Goal: Task Accomplishment & Management: Manage account settings

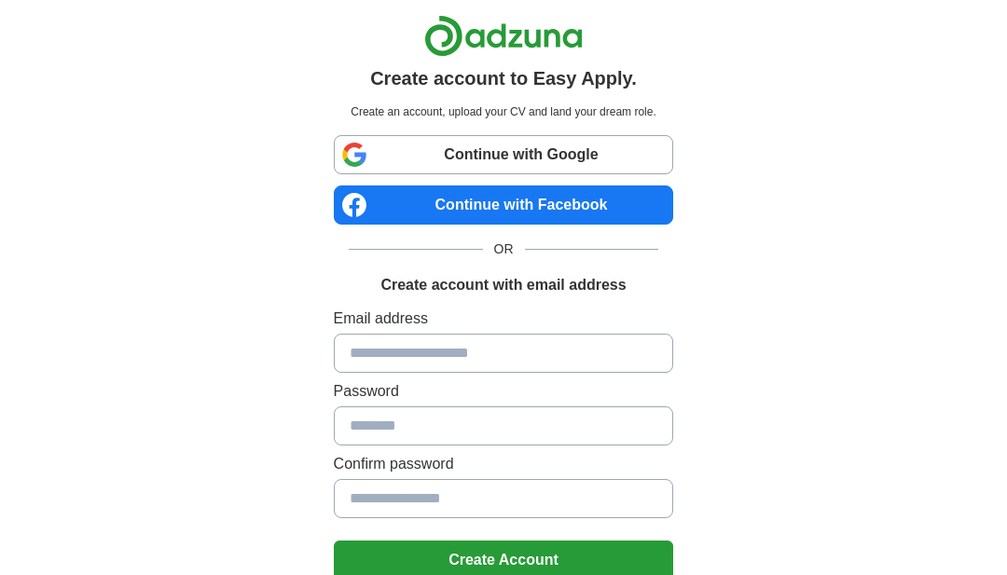
click at [578, 359] on input at bounding box center [504, 353] width 340 height 39
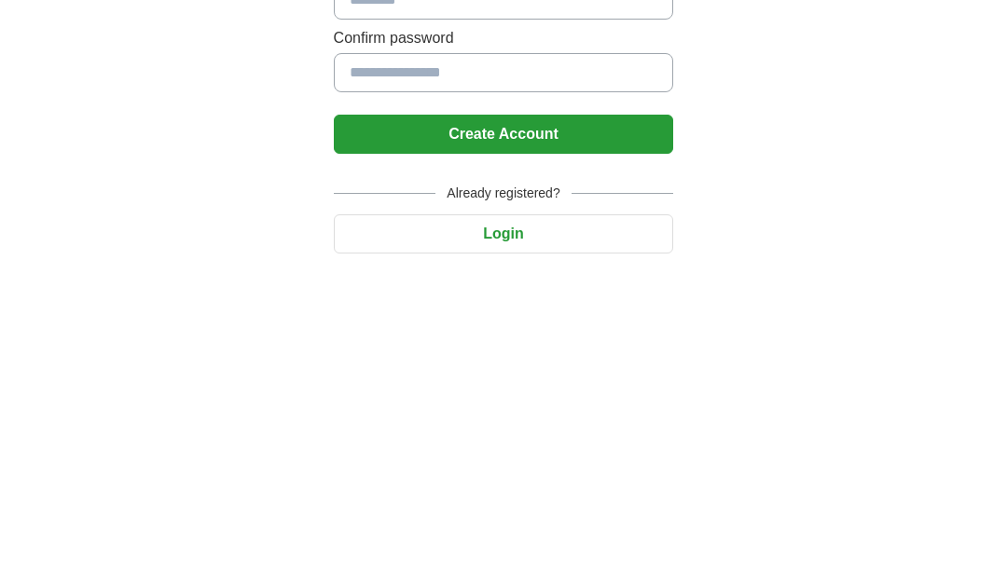
scroll to position [173, 0]
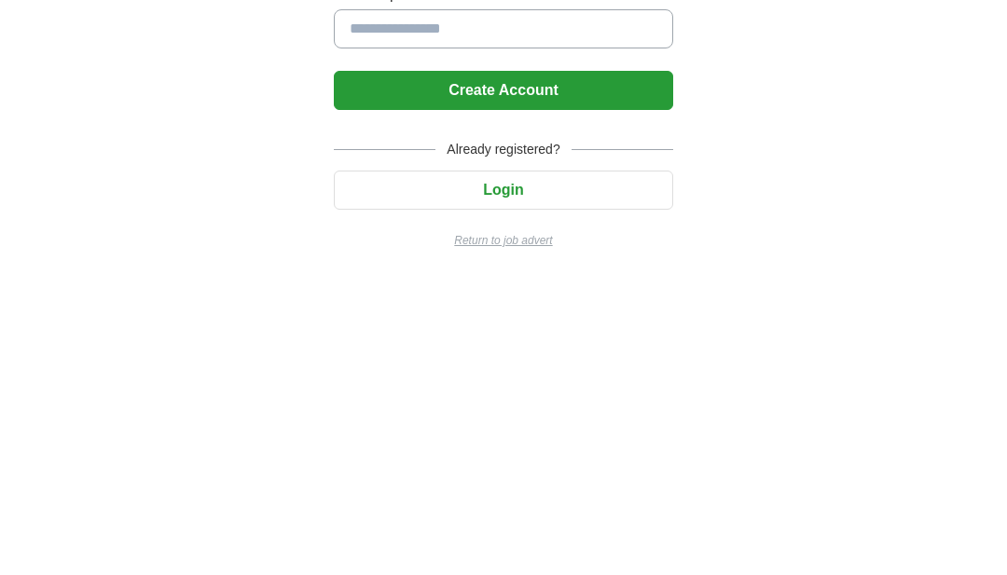
click at [616, 467] on button "Login" at bounding box center [504, 486] width 340 height 39
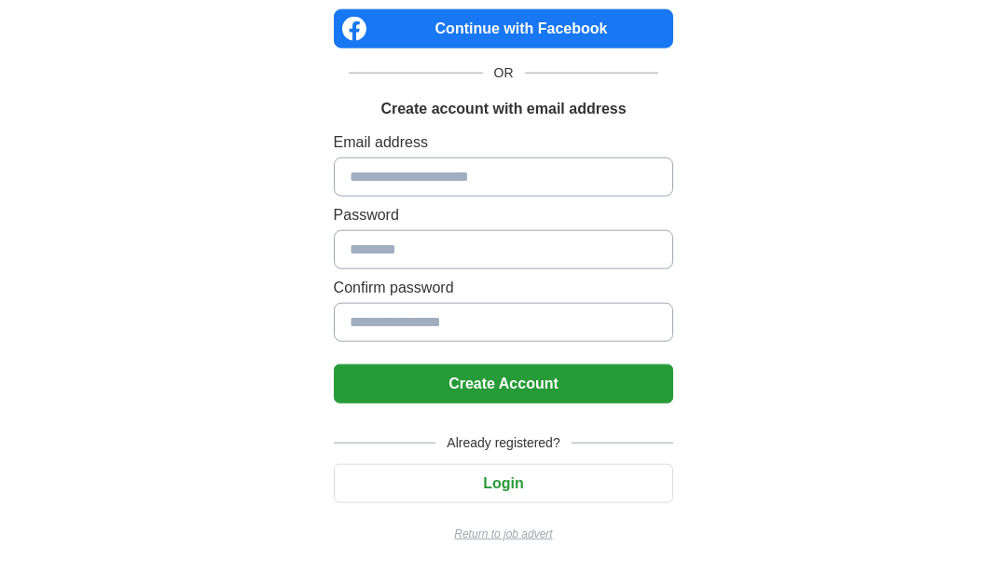
scroll to position [45, 0]
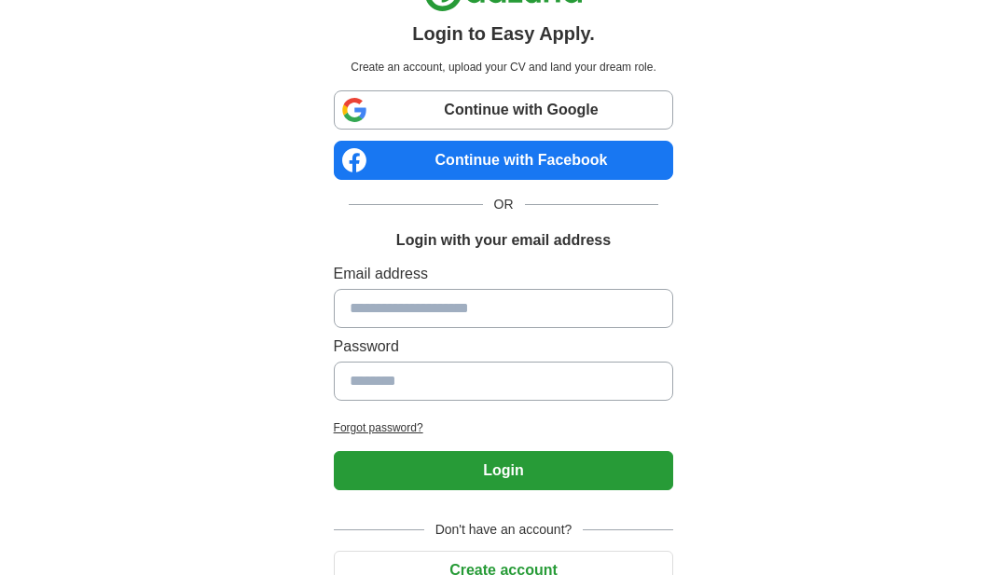
click at [577, 305] on input at bounding box center [504, 308] width 340 height 39
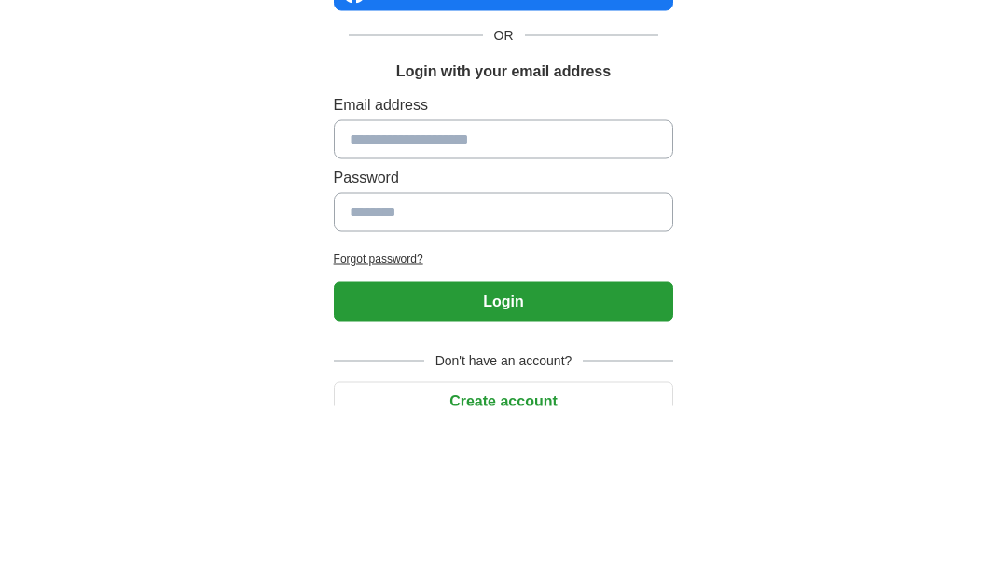
type input "*"
type input "**********"
click at [503, 362] on input at bounding box center [504, 381] width 340 height 39
type input "*"
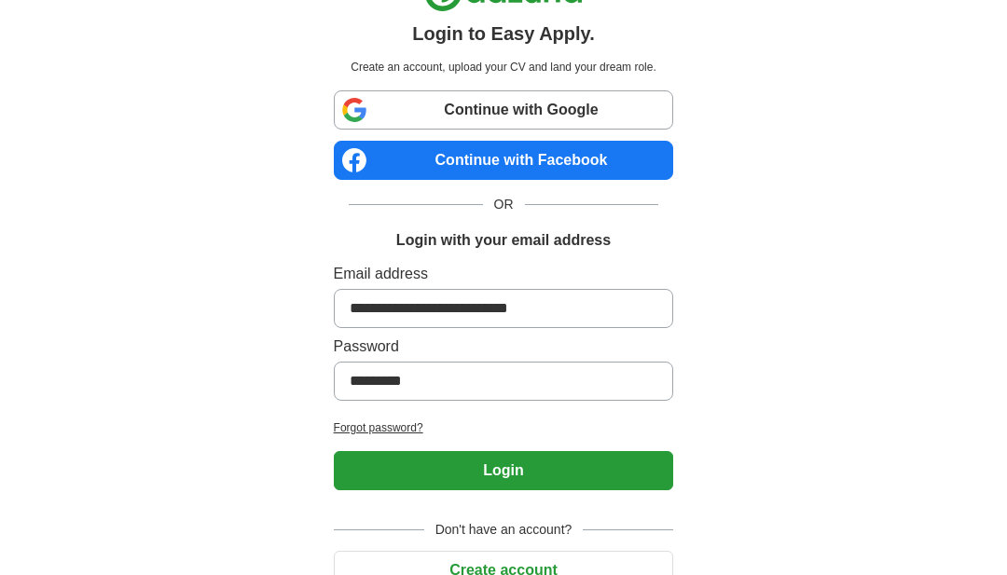
type input "*********"
click at [577, 469] on button "Login" at bounding box center [504, 470] width 340 height 39
